Goal: Task Accomplishment & Management: Use online tool/utility

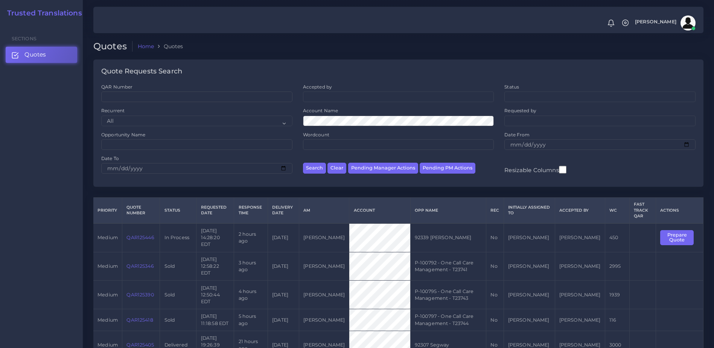
click at [142, 236] on link "QAR125446" at bounding box center [139, 238] width 27 height 6
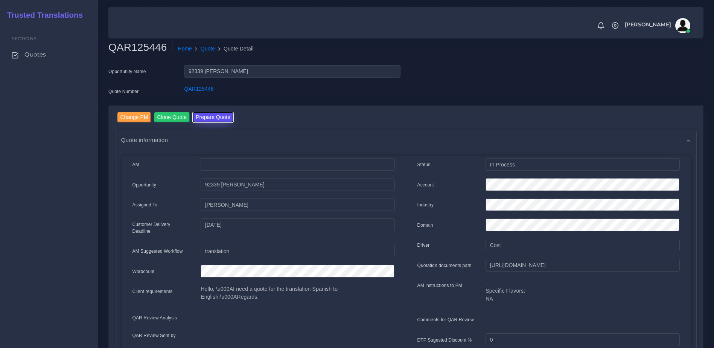
click at [218, 116] on button "Prepare Quote" at bounding box center [213, 117] width 41 height 10
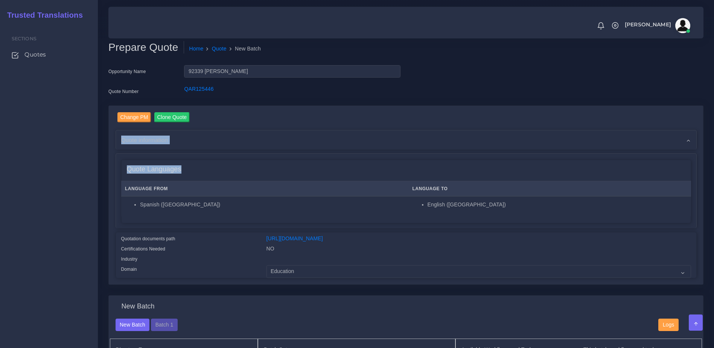
drag, startPoint x: 716, startPoint y: 145, endPoint x: 716, endPoint y: 184, distance: 39.9
click at [714, 184] on html "Notifications 0 New Driver Update: Extra Quality renamed to Quality Changed" at bounding box center [357, 174] width 714 height 348
click at [557, 205] on li "English ([GEOGRAPHIC_DATA])" at bounding box center [557, 205] width 259 height 8
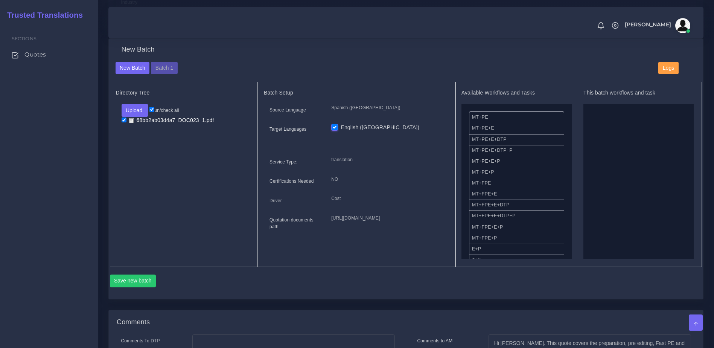
scroll to position [219, 0]
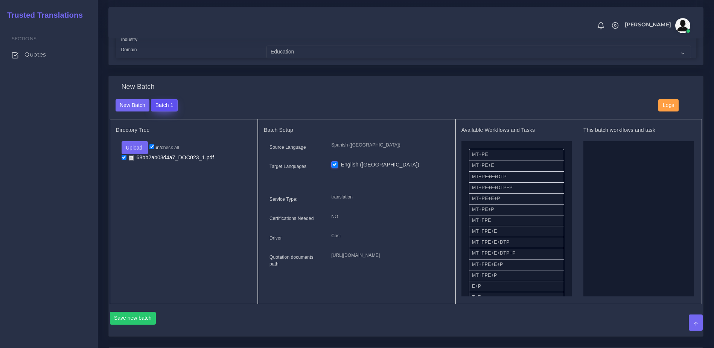
click at [170, 108] on button "Batch 1" at bounding box center [164, 105] width 26 height 13
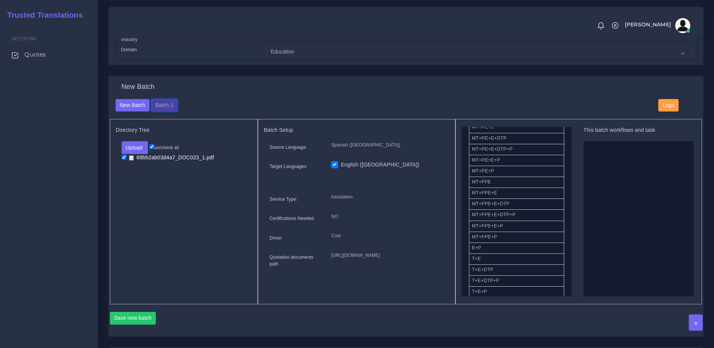
scroll to position [38, 0]
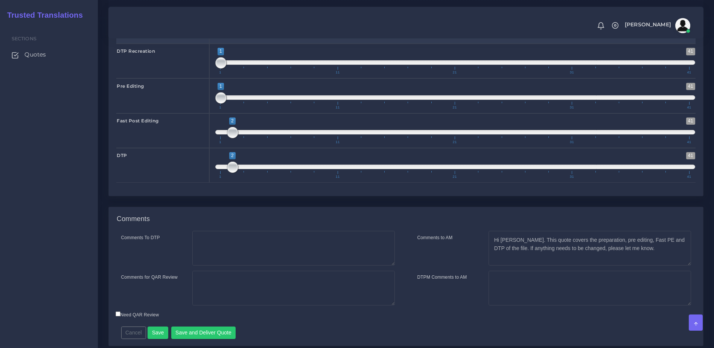
scroll to position [1139, 0]
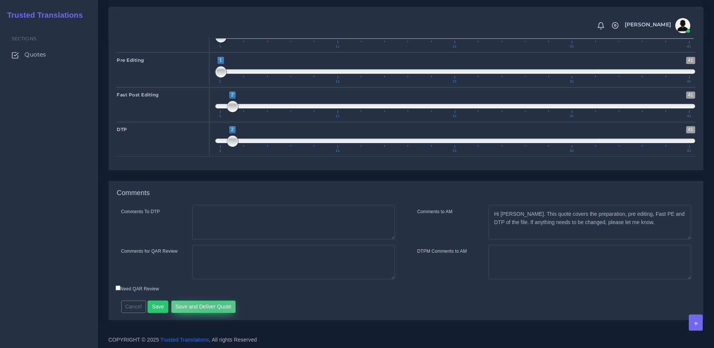
click at [213, 311] on button "Save and Deliver Quote" at bounding box center [203, 306] width 65 height 13
